Goal: Use online tool/utility: Utilize a website feature to perform a specific function

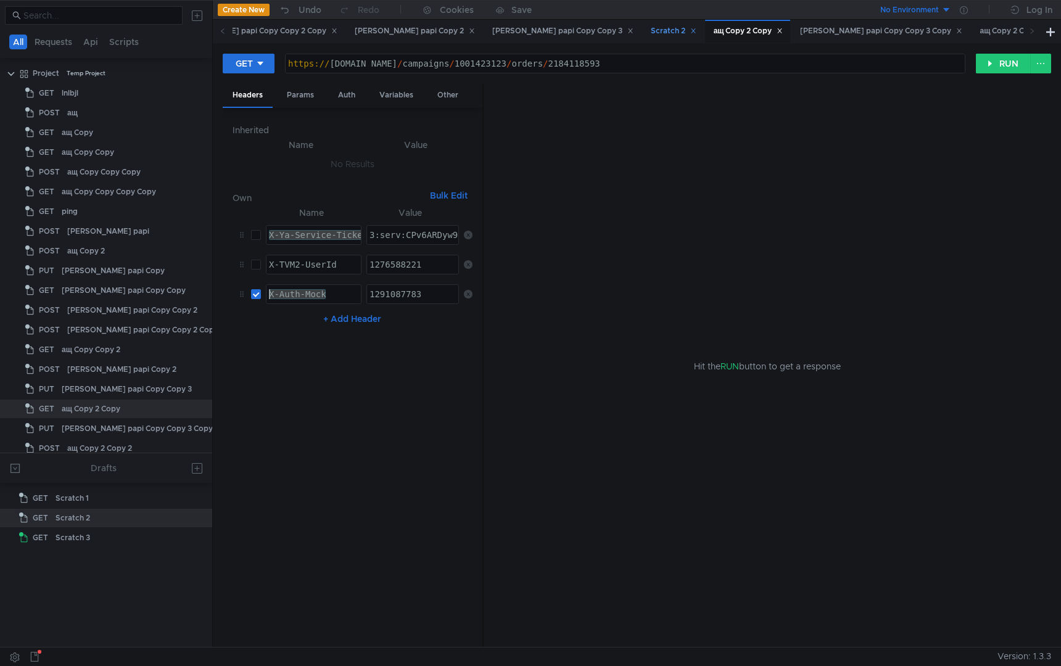
click at [651, 33] on div "Scratch 2" at bounding box center [674, 31] width 46 height 13
click at [492, 30] on div "[PERSON_NAME] papi Copy Copy 3" at bounding box center [562, 31] width 141 height 13
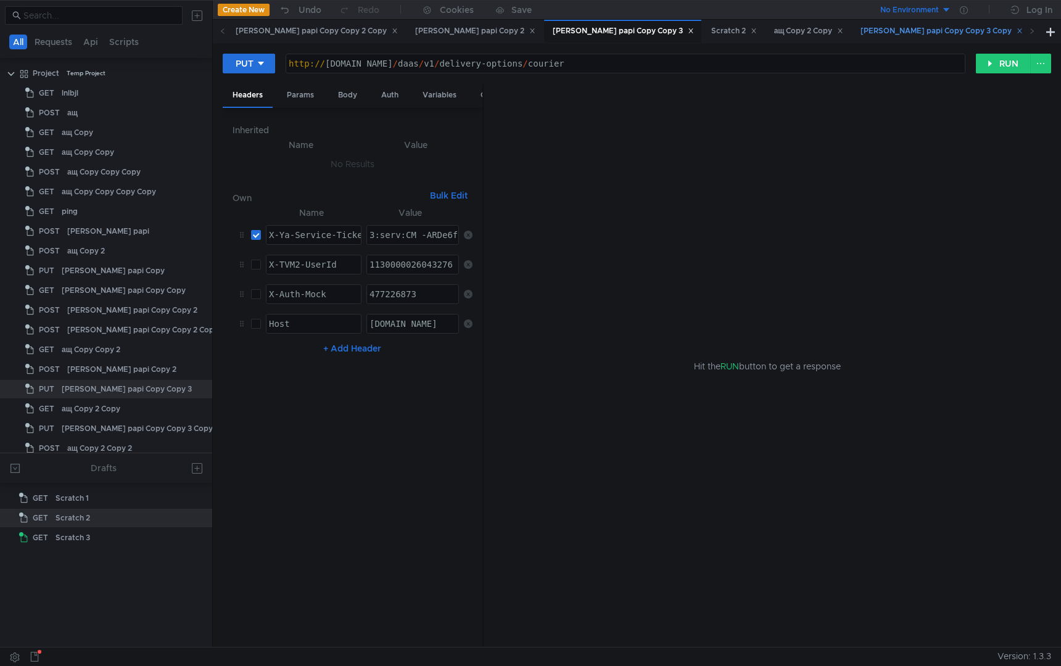
click at [860, 34] on div "[PERSON_NAME] papi Copy Copy 3 Copy" at bounding box center [941, 31] width 162 height 13
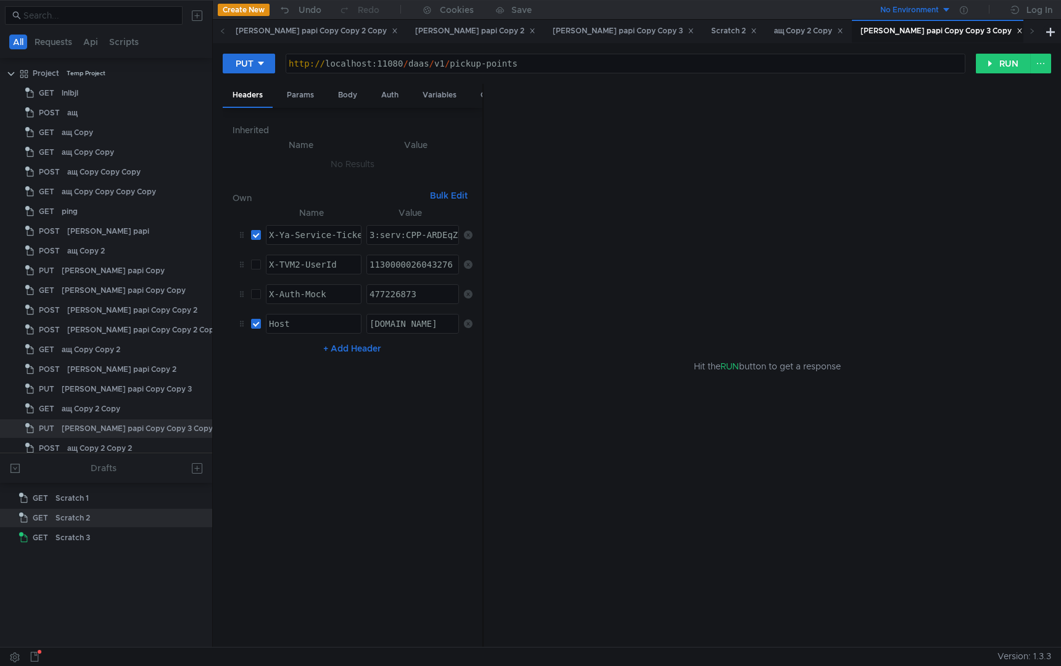
click at [1040, 29] on div "ащ Copy 2 Copy 2" at bounding box center [1078, 31] width 76 height 13
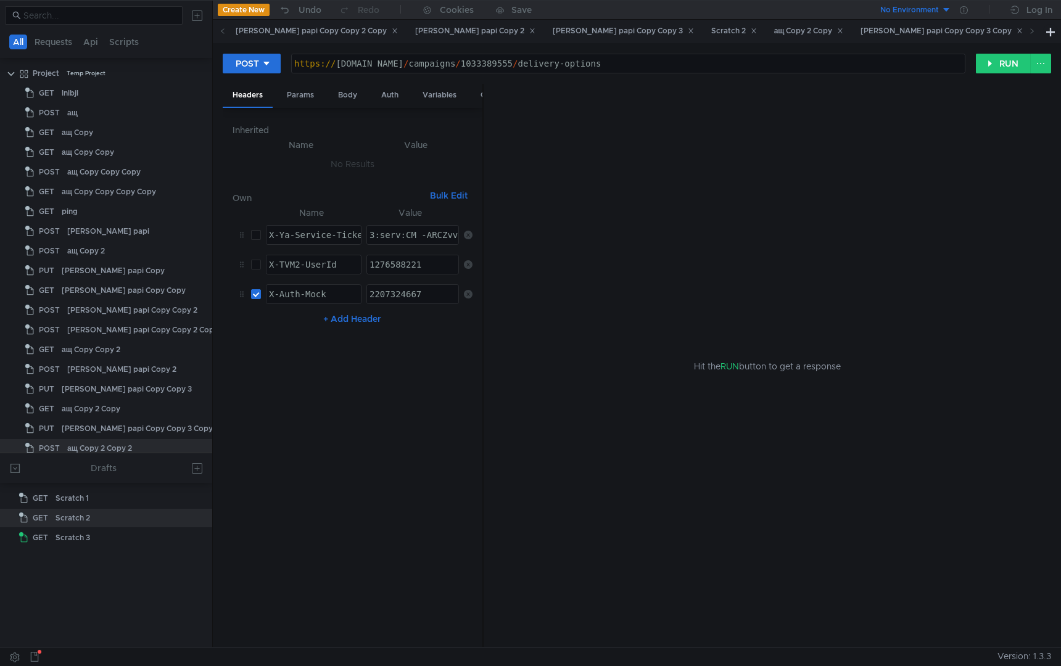
scroll to position [47, 0]
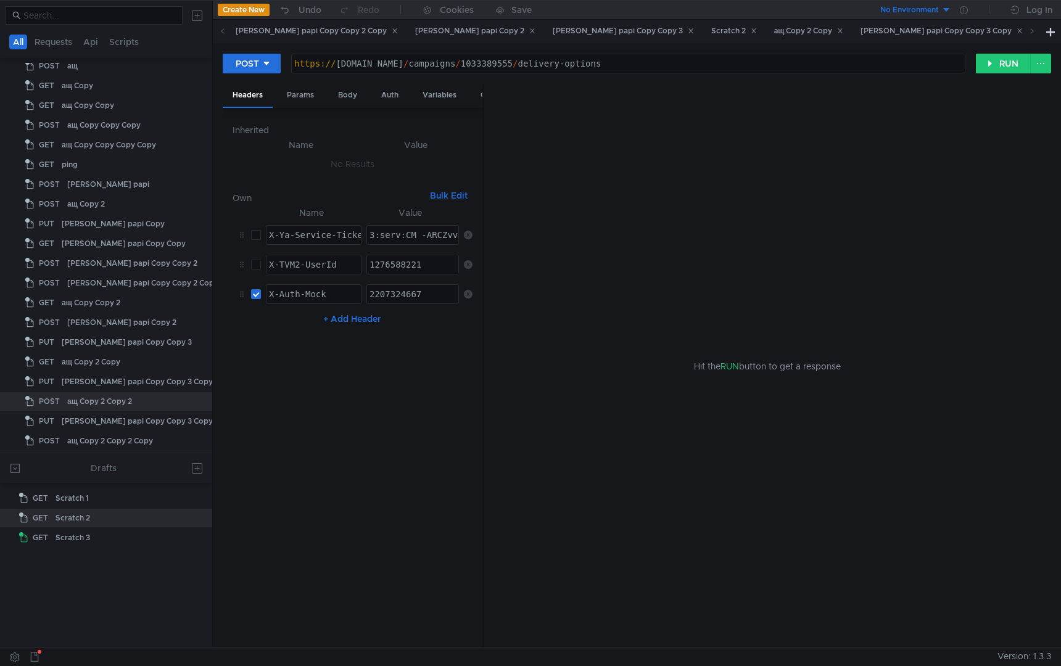
click at [1035, 31] on span at bounding box center [1032, 31] width 20 height 23
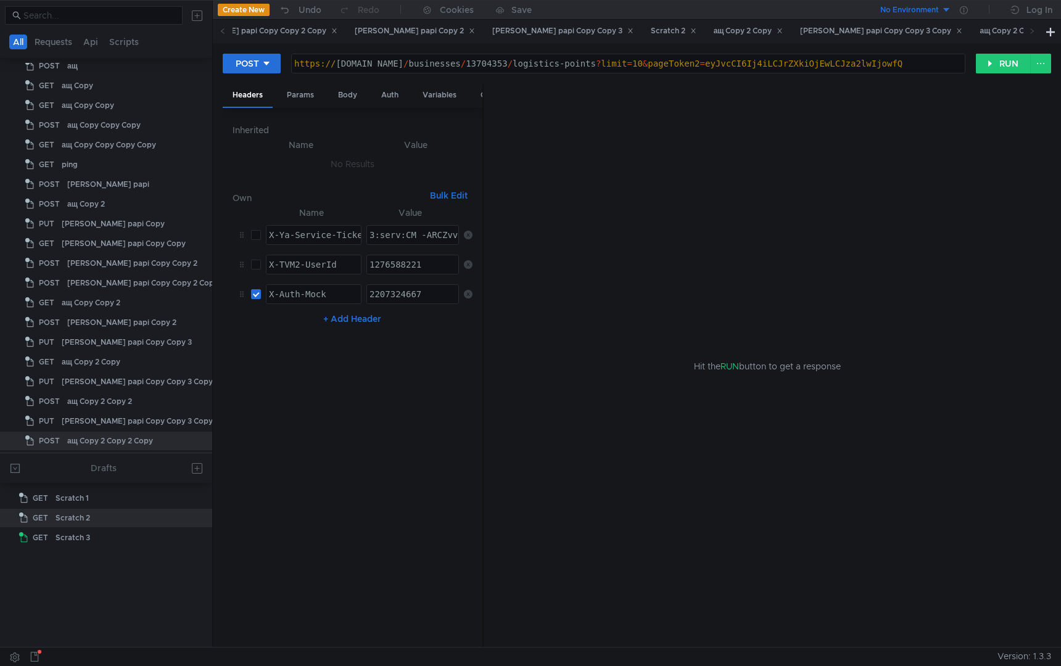
click at [1035, 31] on span at bounding box center [1032, 31] width 20 height 23
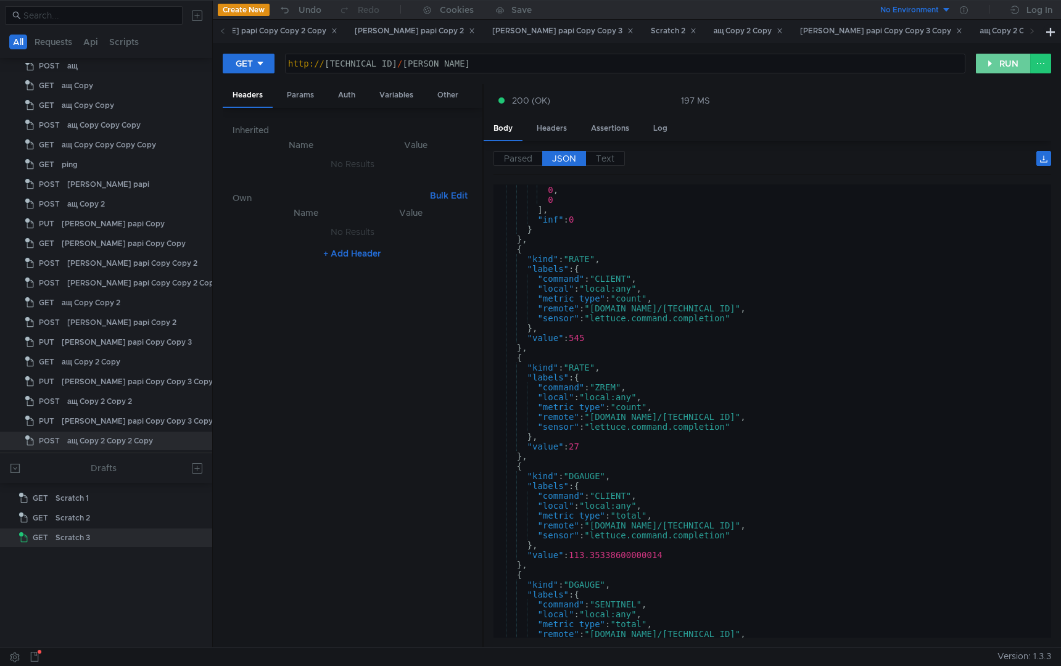
click at [992, 64] on button "RUN" at bounding box center [1002, 64] width 55 height 20
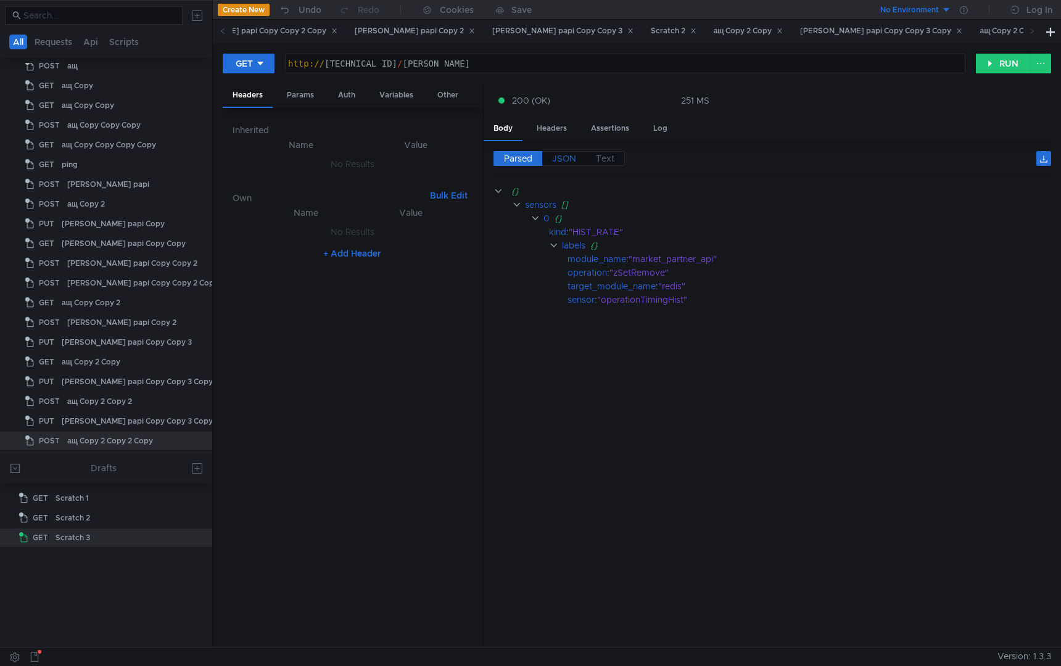
click at [556, 155] on span "JSON" at bounding box center [564, 158] width 24 height 11
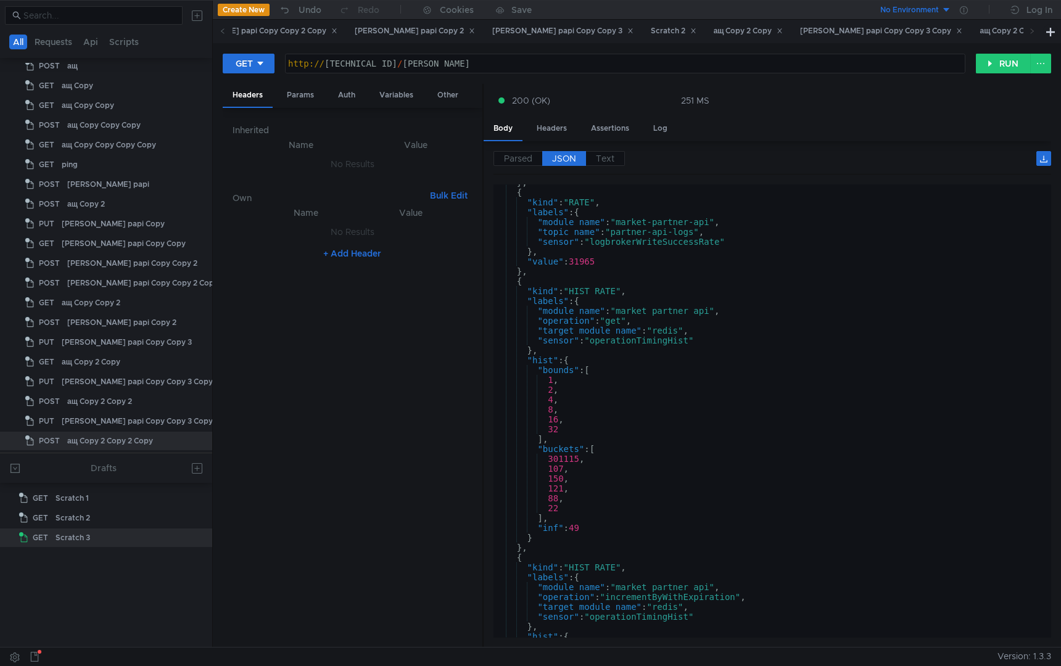
scroll to position [584, 0]
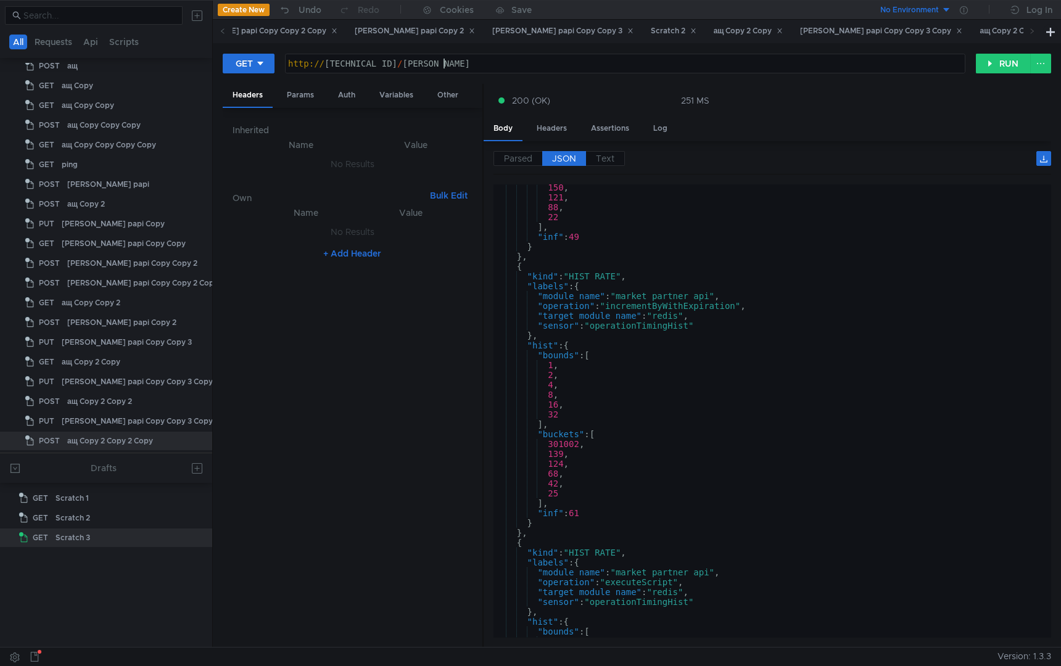
click at [477, 63] on div "http:// [TECHNICAL_ID] / [PERSON_NAME]" at bounding box center [624, 74] width 679 height 30
type textarea "[URL][TECHNICAL_ID]"
click at [1000, 54] on button "RUN" at bounding box center [1002, 64] width 55 height 20
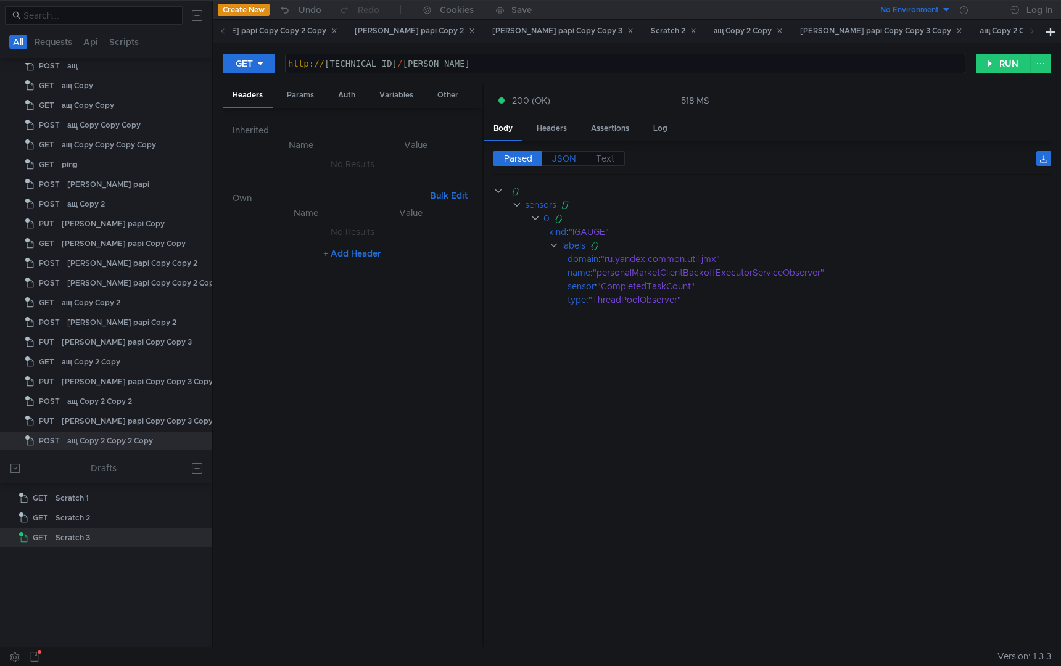
click at [563, 157] on span "JSON" at bounding box center [564, 158] width 24 height 11
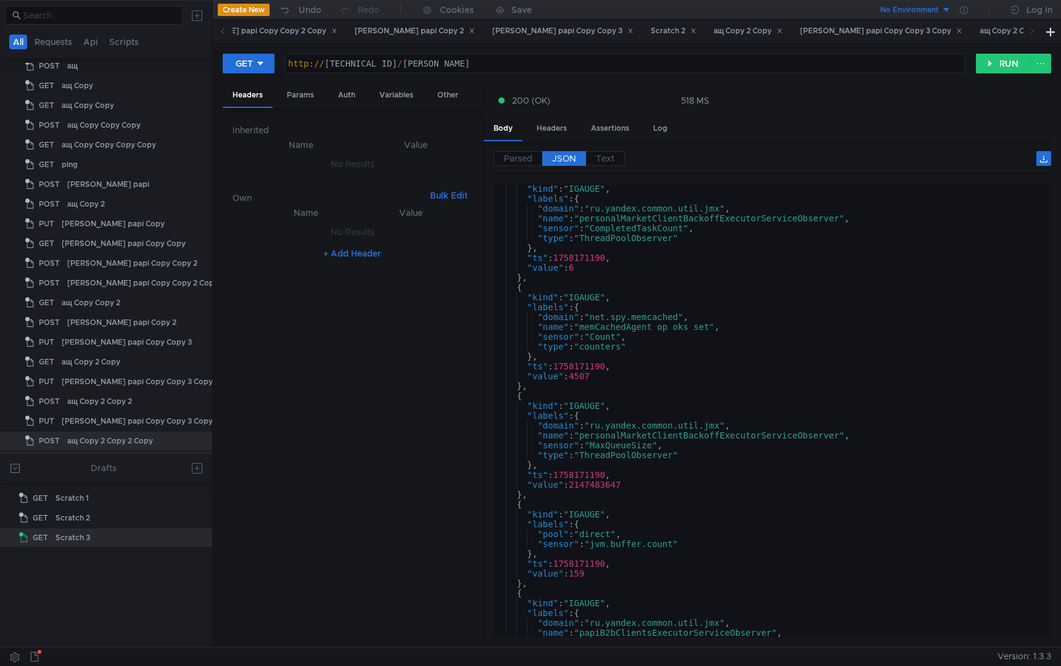
scroll to position [0, 0]
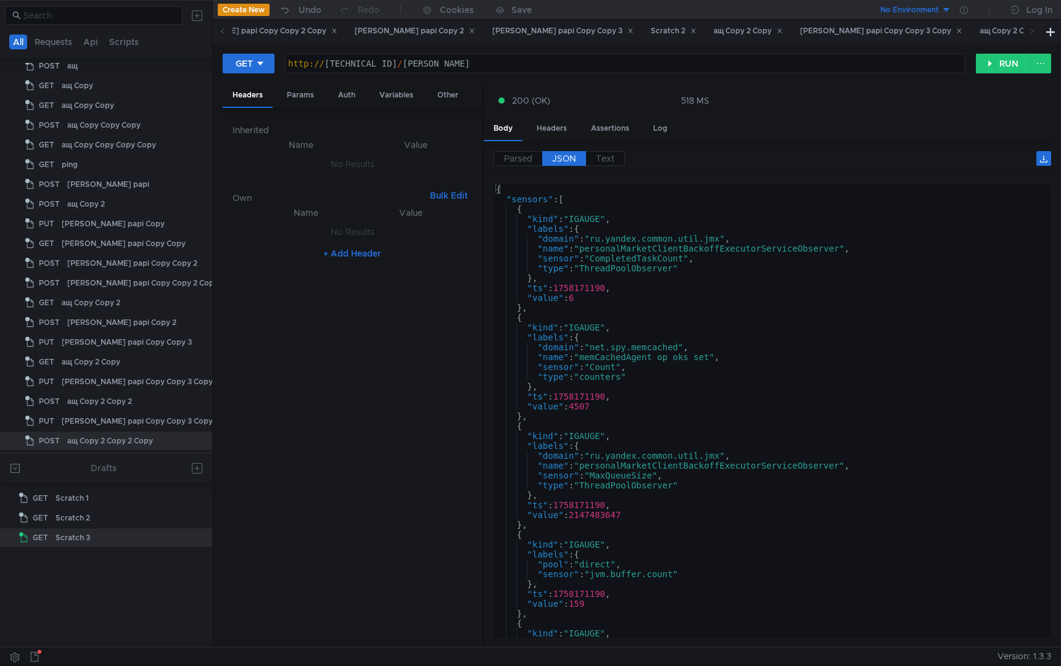
type textarea "{"
click at [710, 318] on div "{ "sensors" : [ { "kind" : "IGAUGE" , "labels" : { "domain" : "ru.yandex.common…" at bounding box center [769, 420] width 552 height 473
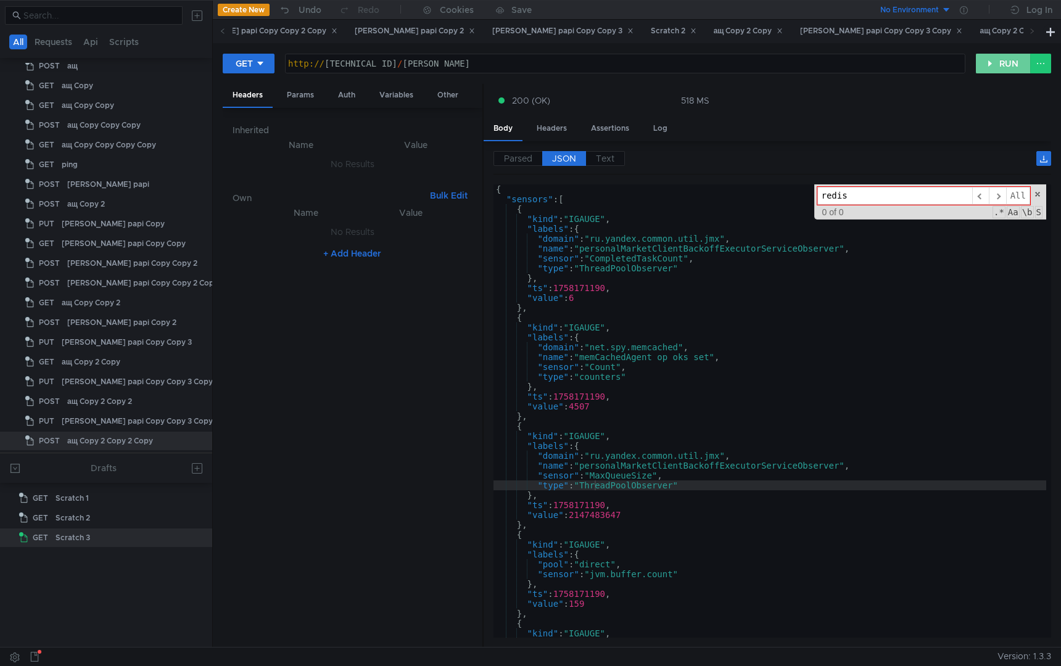
type input "redis"
click at [996, 64] on button "RUN" at bounding box center [1002, 64] width 55 height 20
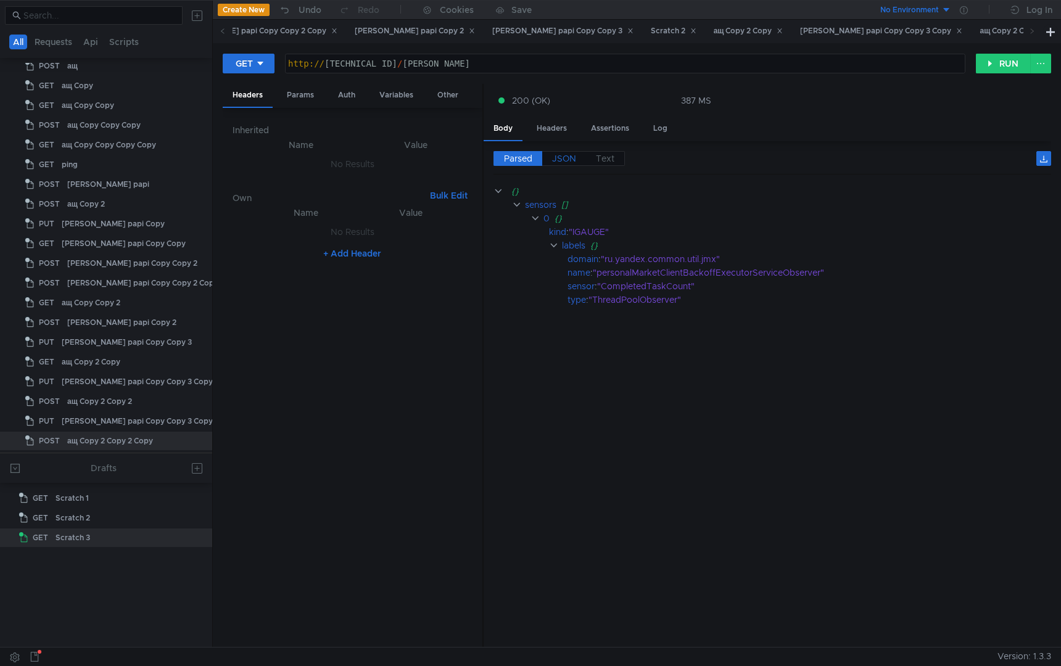
click at [564, 157] on span "JSON" at bounding box center [564, 158] width 24 height 11
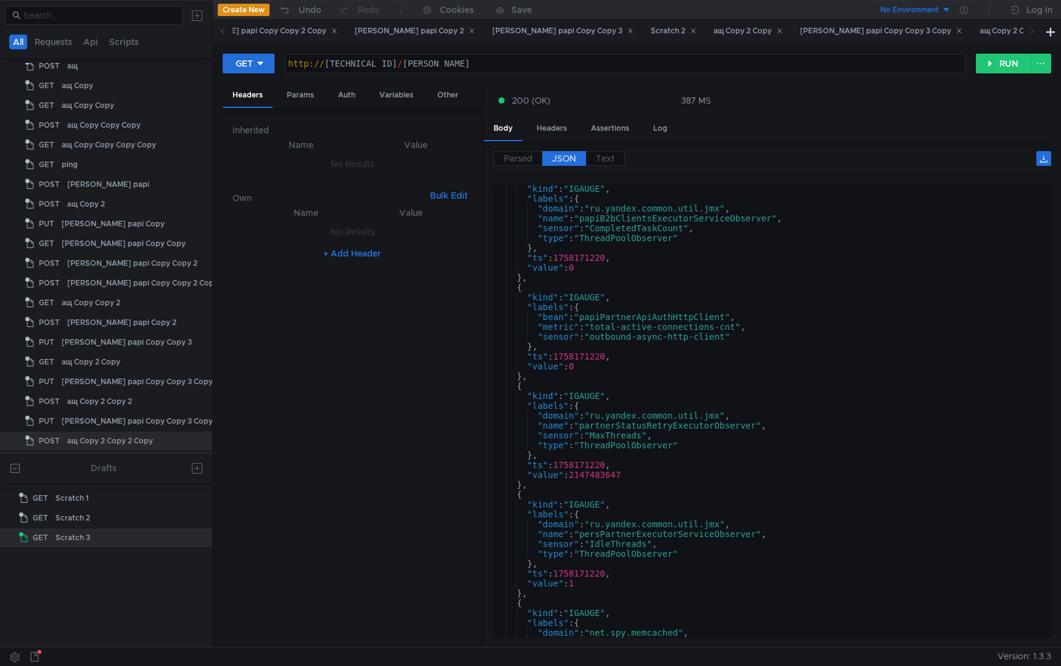
scroll to position [225, 0]
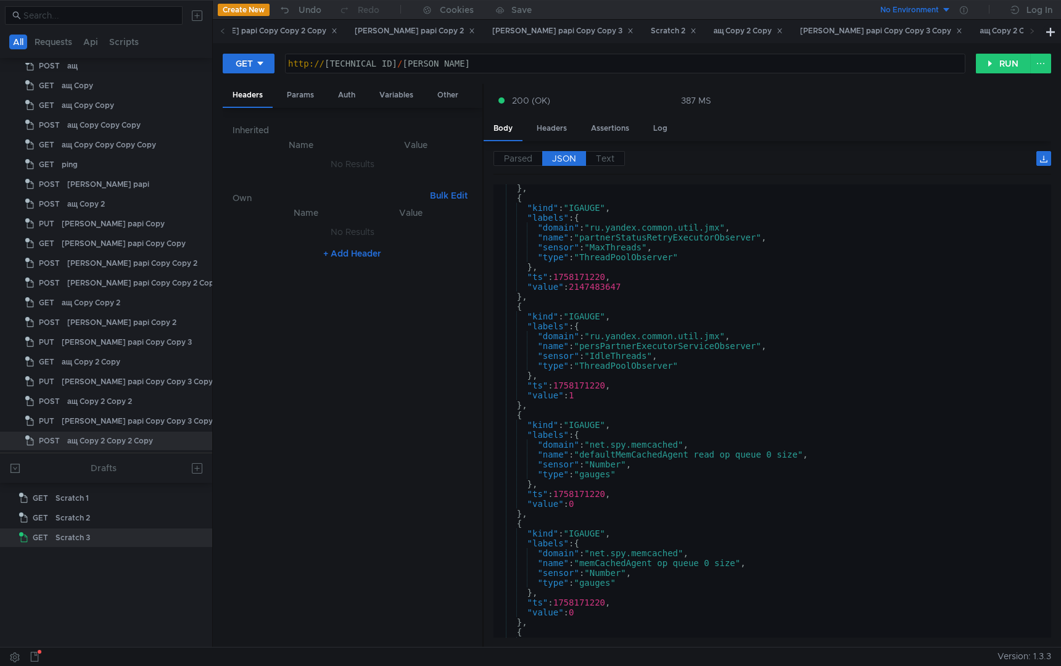
type textarea "{"
click at [678, 305] on div "} , { "kind" : "IGAUGE" , "labels" : { "domain" : "ru.yandex.common.util.jmx" ,…" at bounding box center [769, 419] width 552 height 473
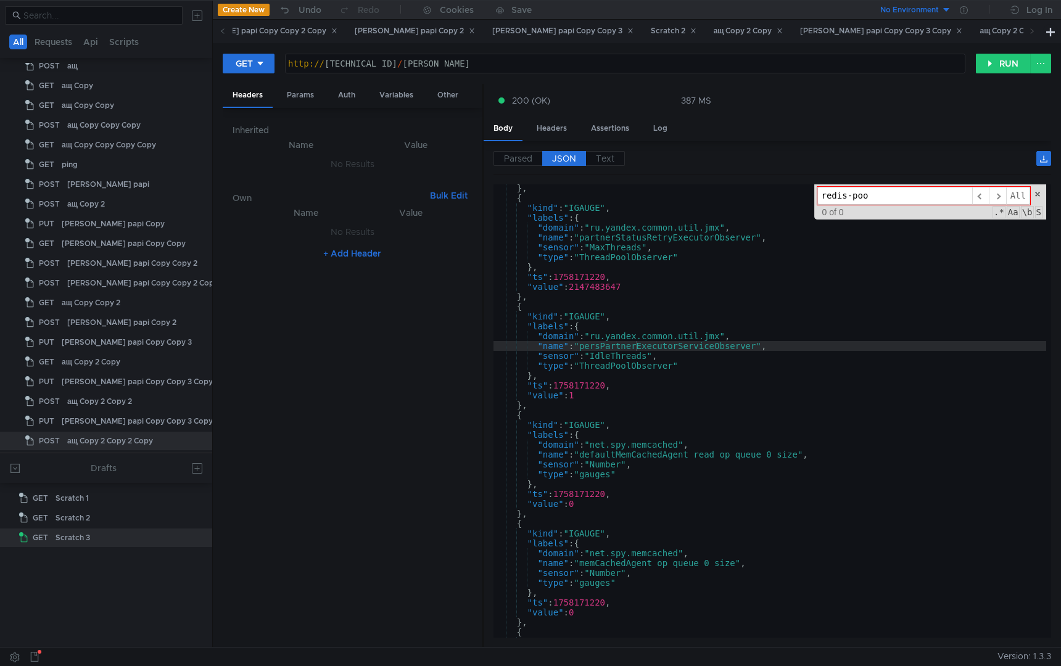
type input "redis-pool"
type textarea ""name": "persPartnerExecutorServiceObserver","
